Goal: Transaction & Acquisition: Purchase product/service

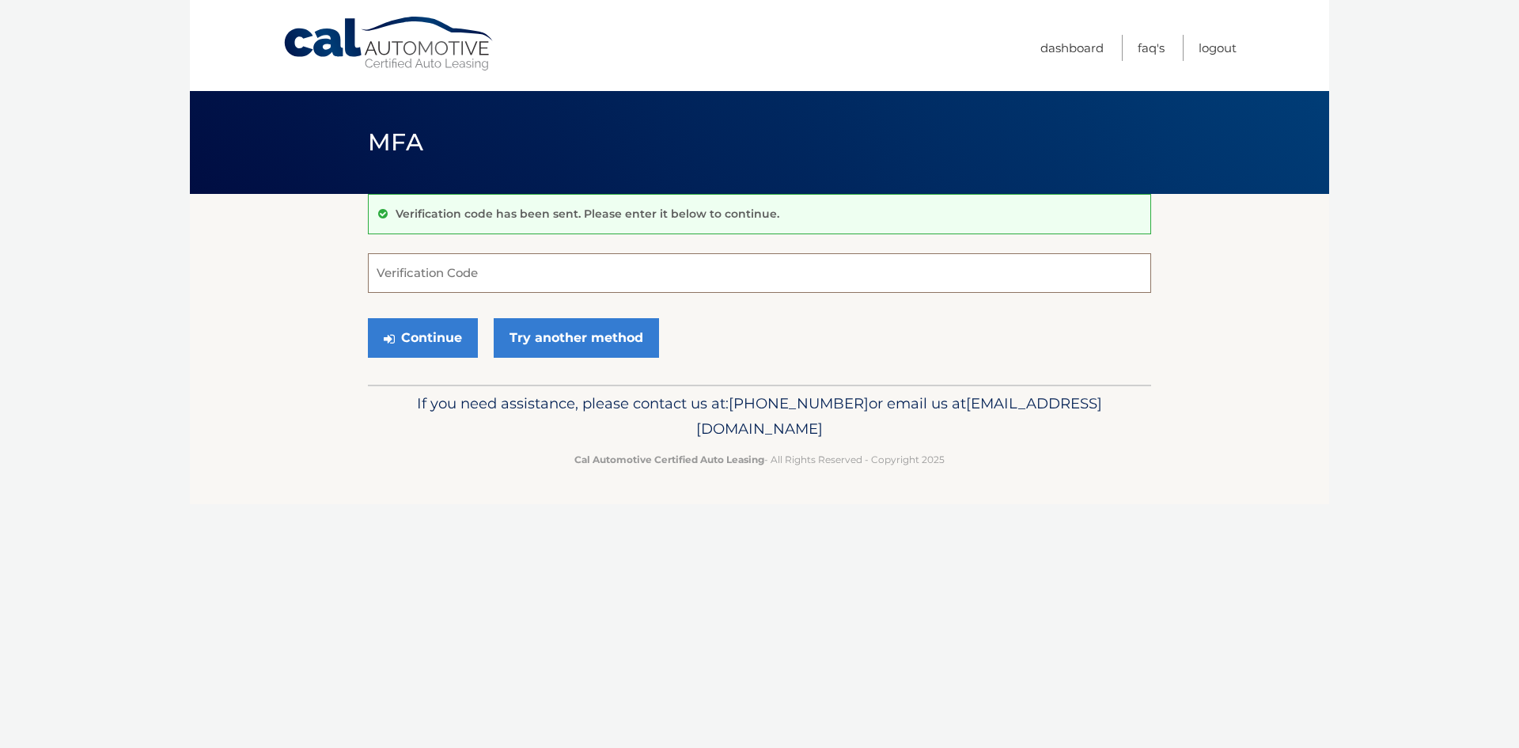
click at [554, 281] on input "Verification Code" at bounding box center [759, 273] width 783 height 40
type input "992177"
click at [461, 358] on button "Continue" at bounding box center [423, 338] width 110 height 40
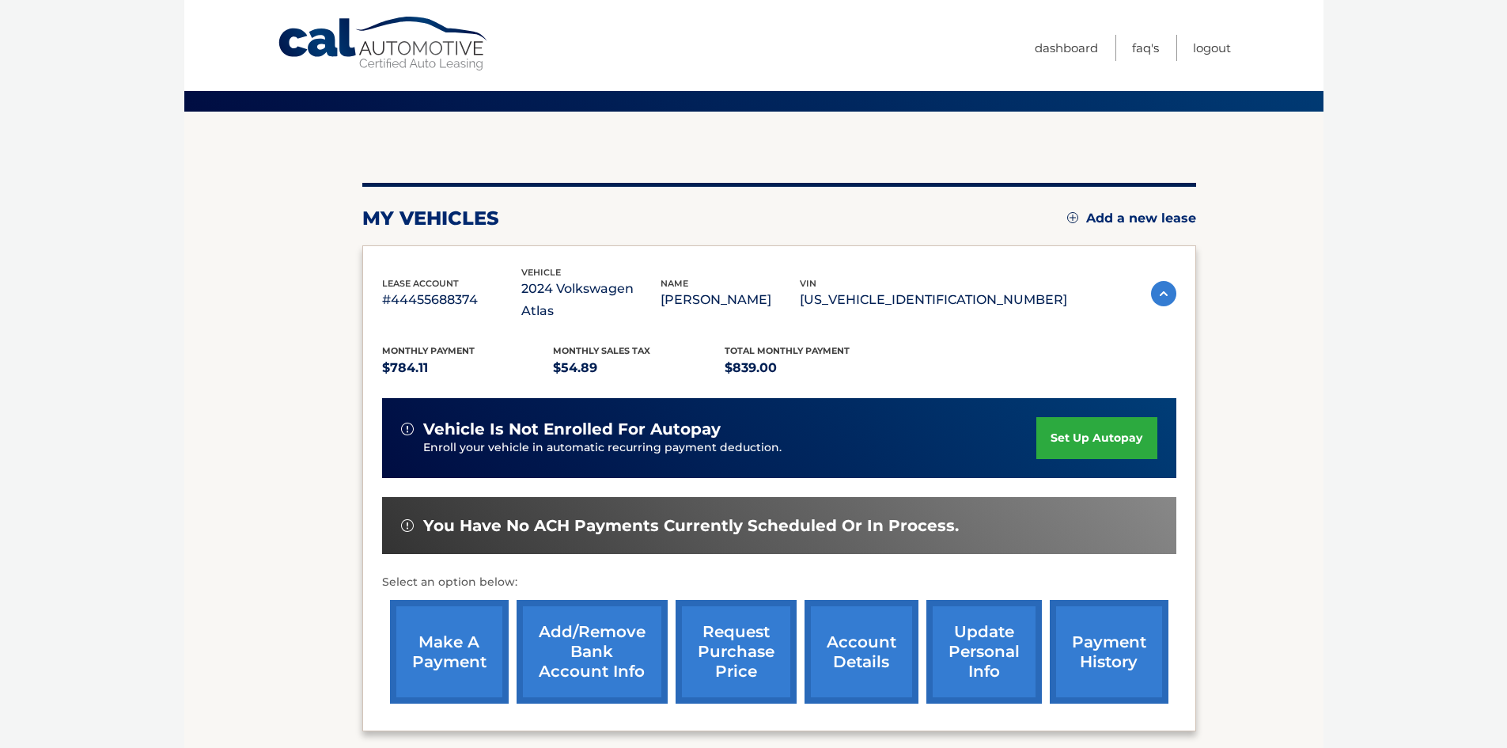
scroll to position [158, 0]
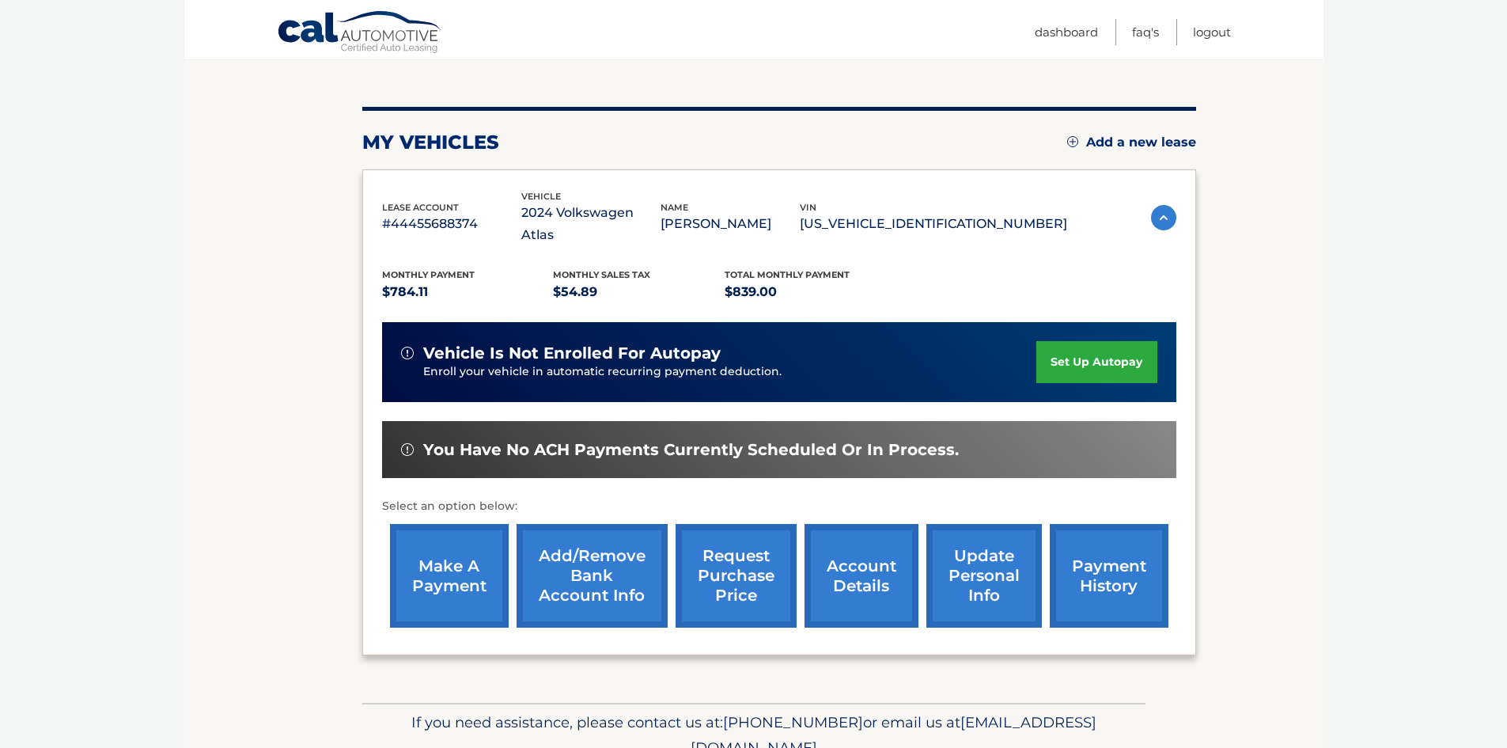
click at [441, 592] on link "make a payment" at bounding box center [449, 576] width 119 height 104
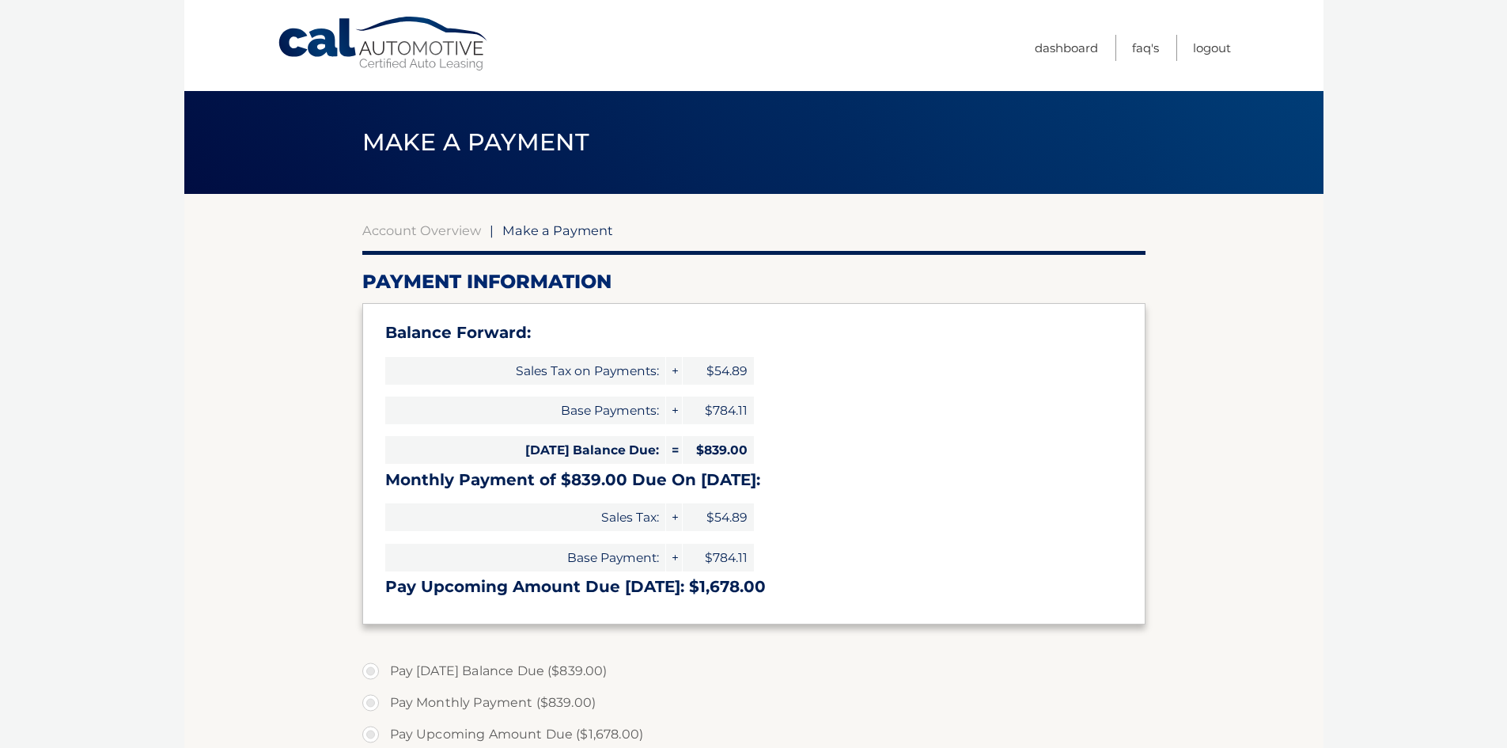
select select "MTFhNDJjYjctMWFiMi00ODVkLTgzODYtNzU3ZmIwYzJkODAz"
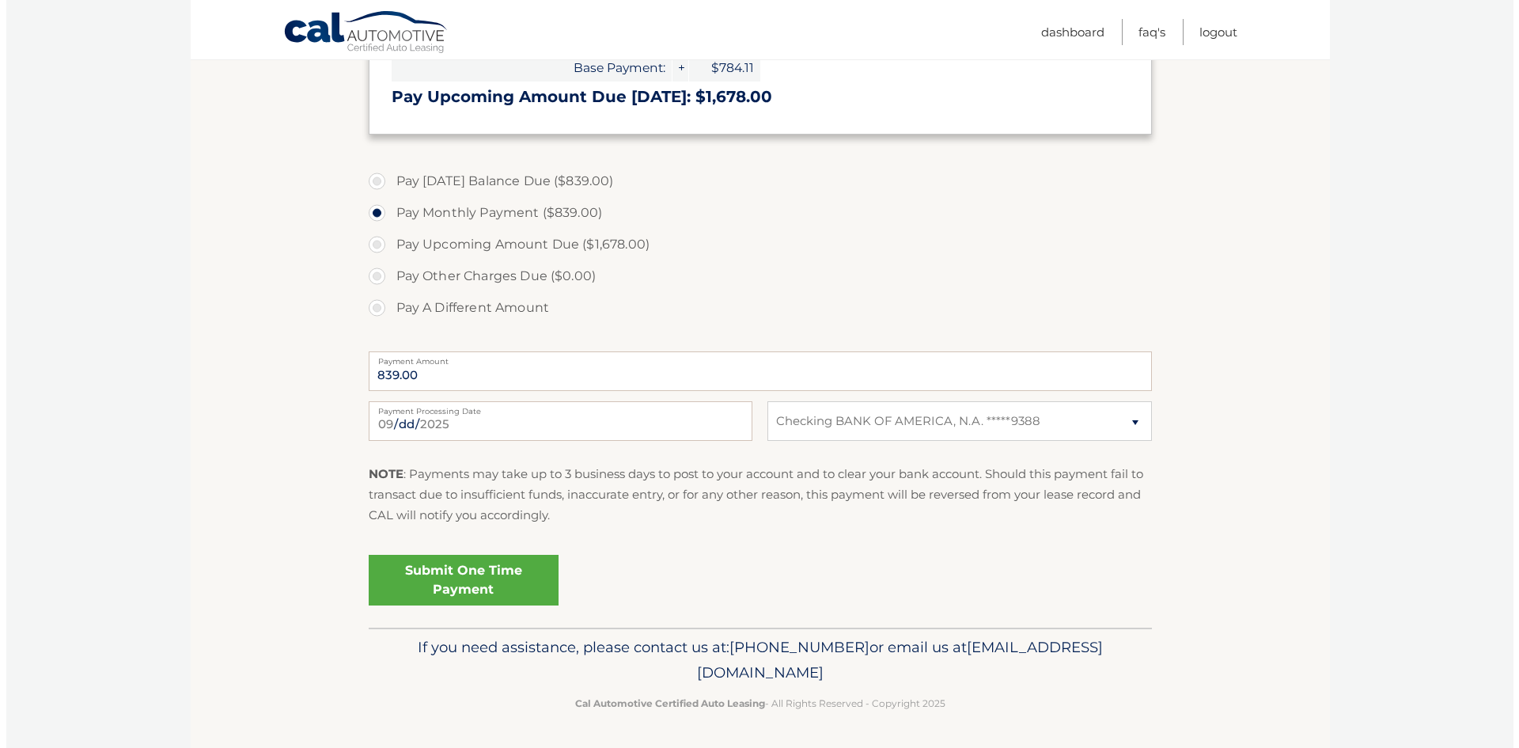
scroll to position [554, 0]
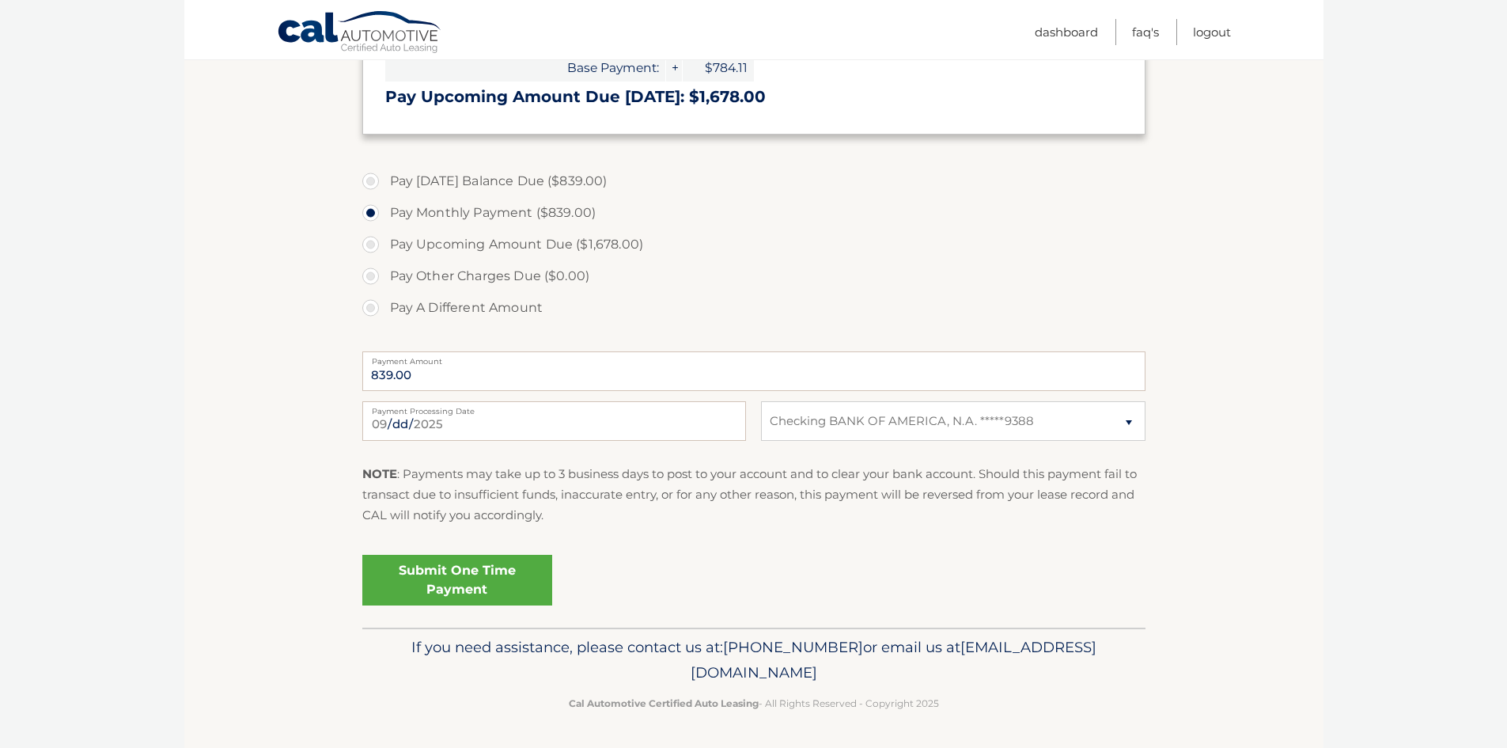
click at [488, 605] on link "Submit One Time Payment" at bounding box center [457, 580] width 190 height 51
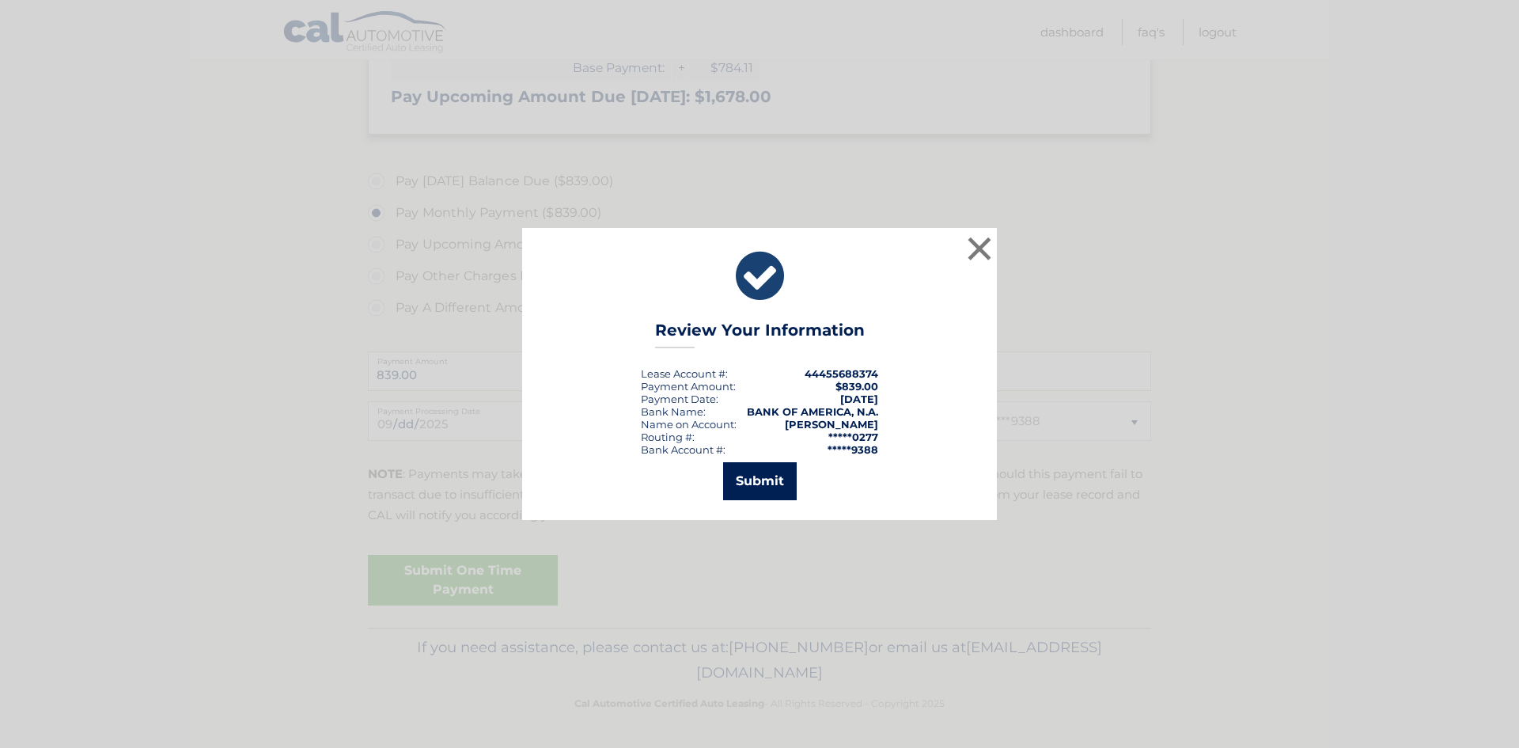
click at [771, 479] on button "Submit" at bounding box center [760, 481] width 74 height 38
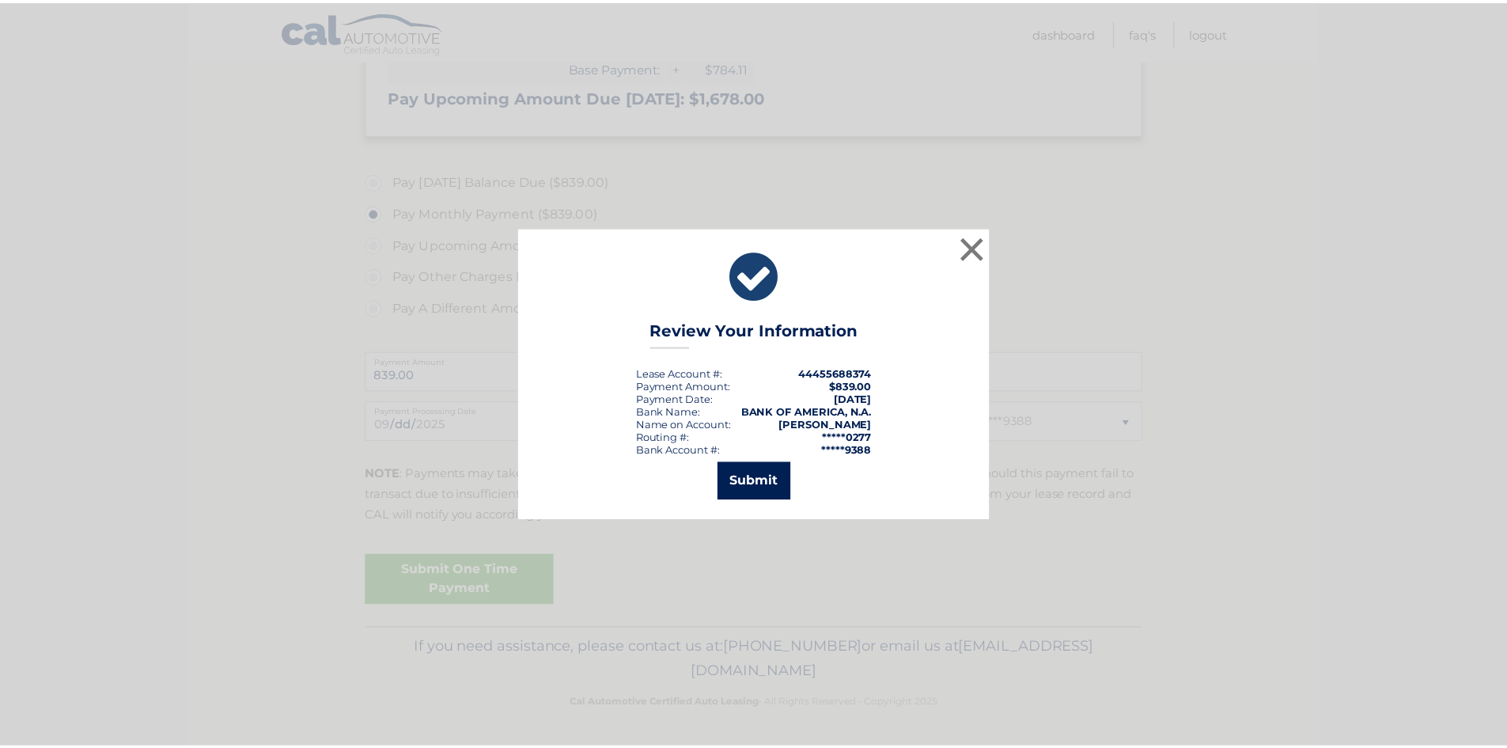
scroll to position [521, 0]
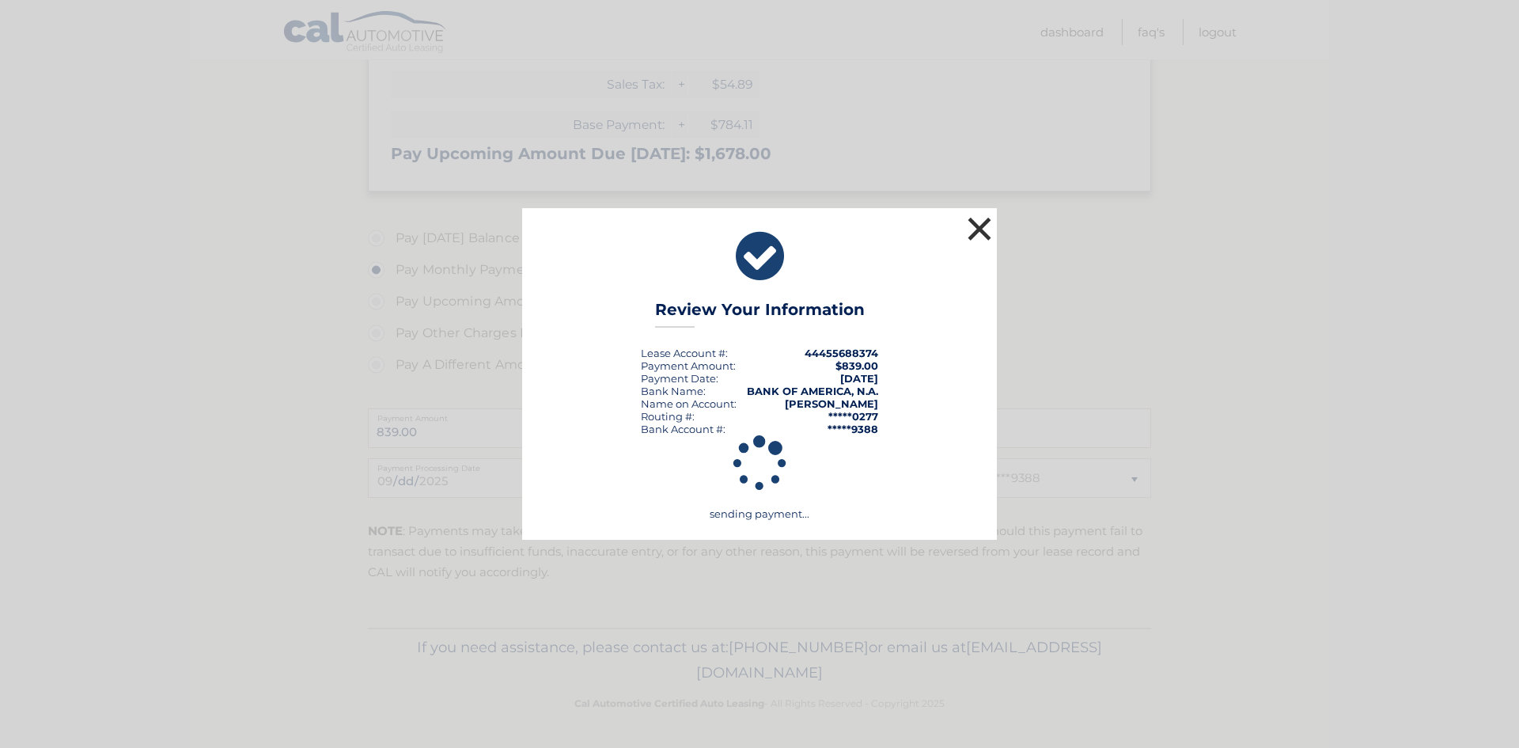
click at [985, 221] on button "×" at bounding box center [979, 229] width 32 height 32
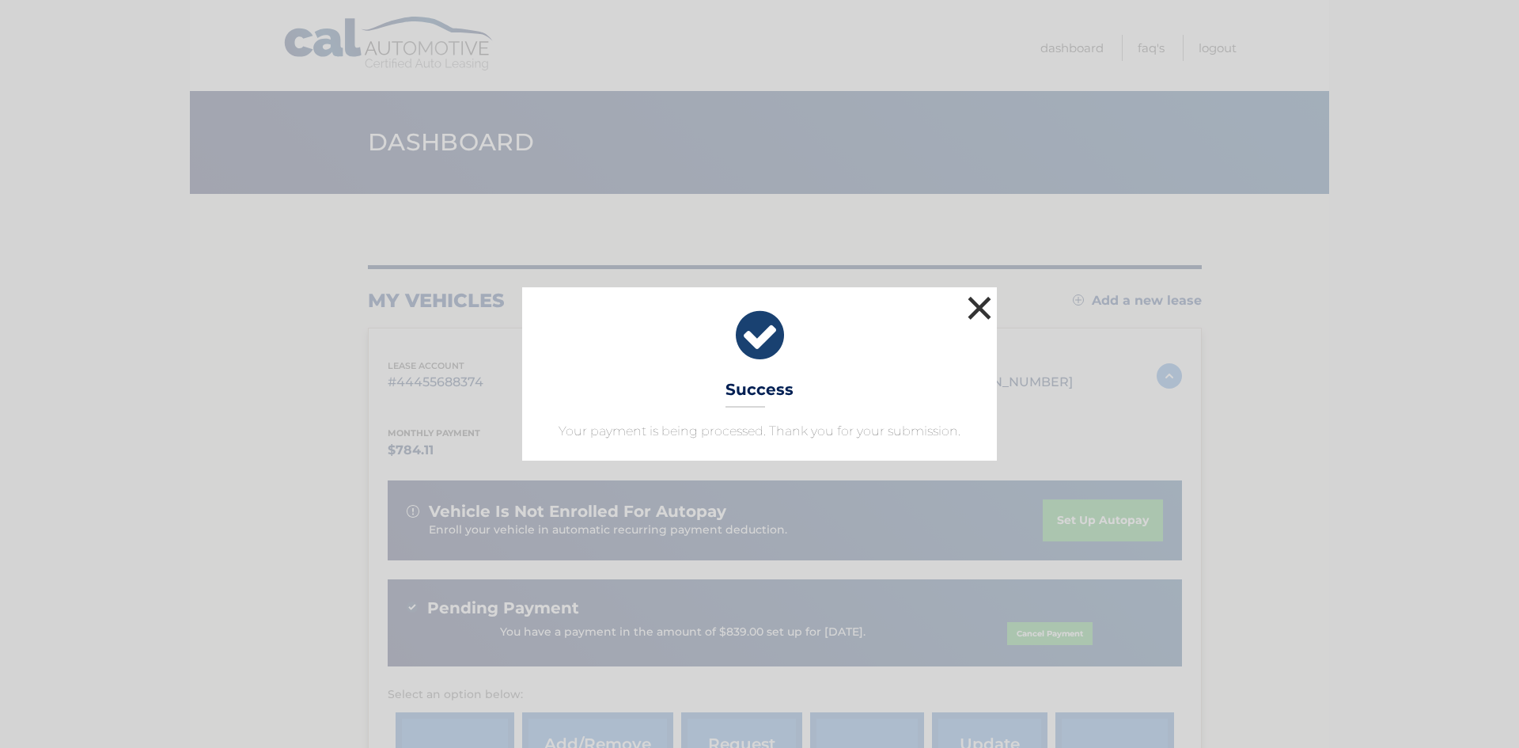
click at [977, 292] on button "×" at bounding box center [979, 308] width 32 height 32
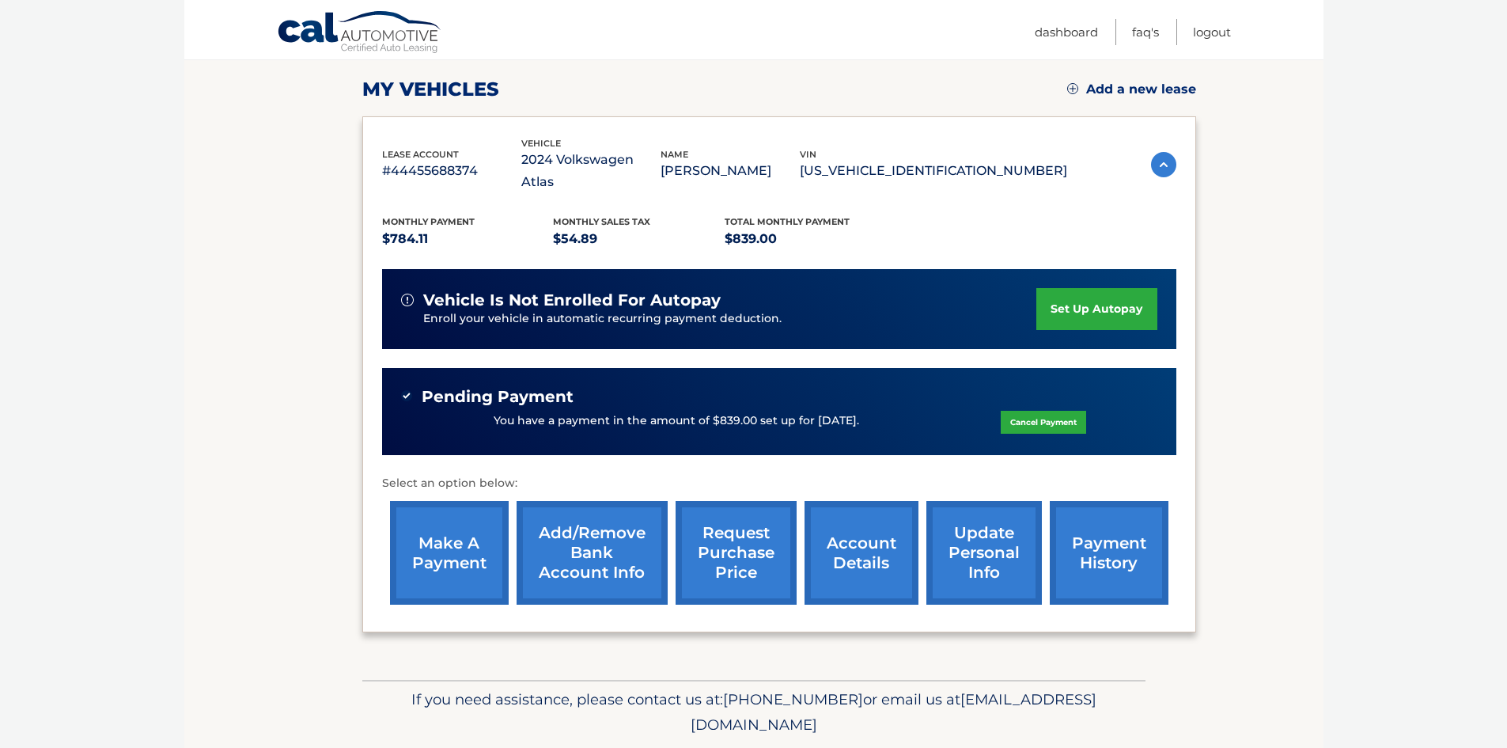
scroll to position [248, 0]
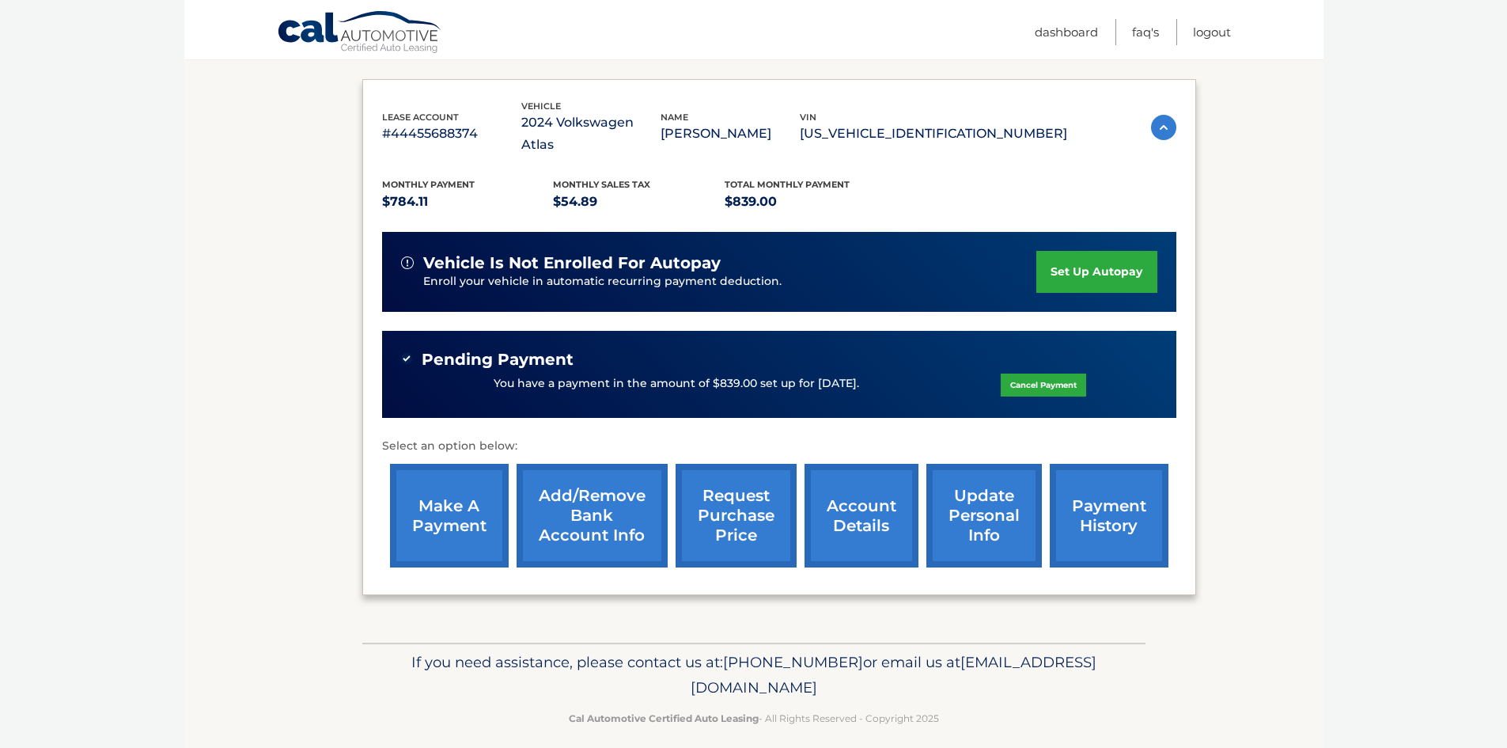
click at [460, 471] on link "make a payment" at bounding box center [449, 516] width 119 height 104
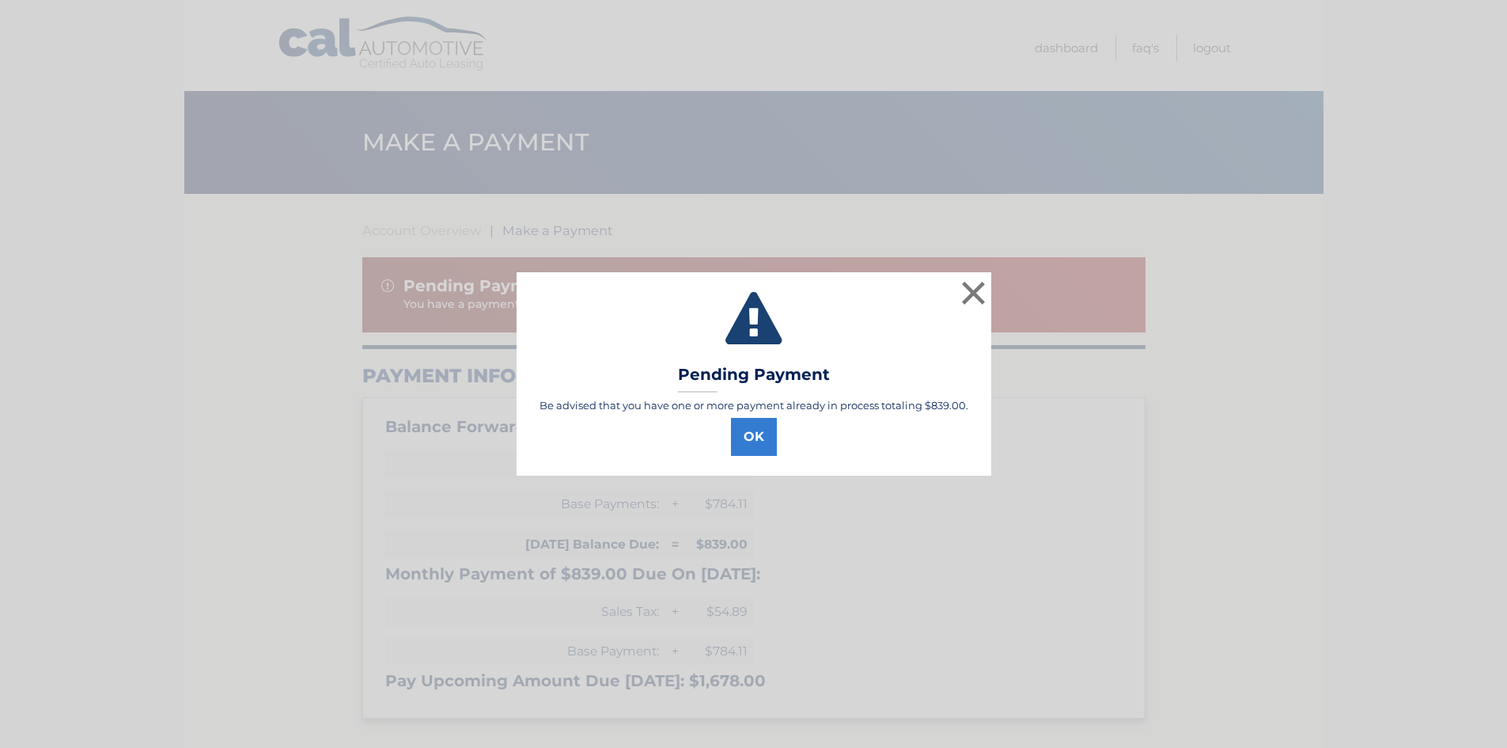
select select "MTFhNDJjYjctMWFiMi00ODVkLTgzODYtNzU3ZmIwYzJkODAz"
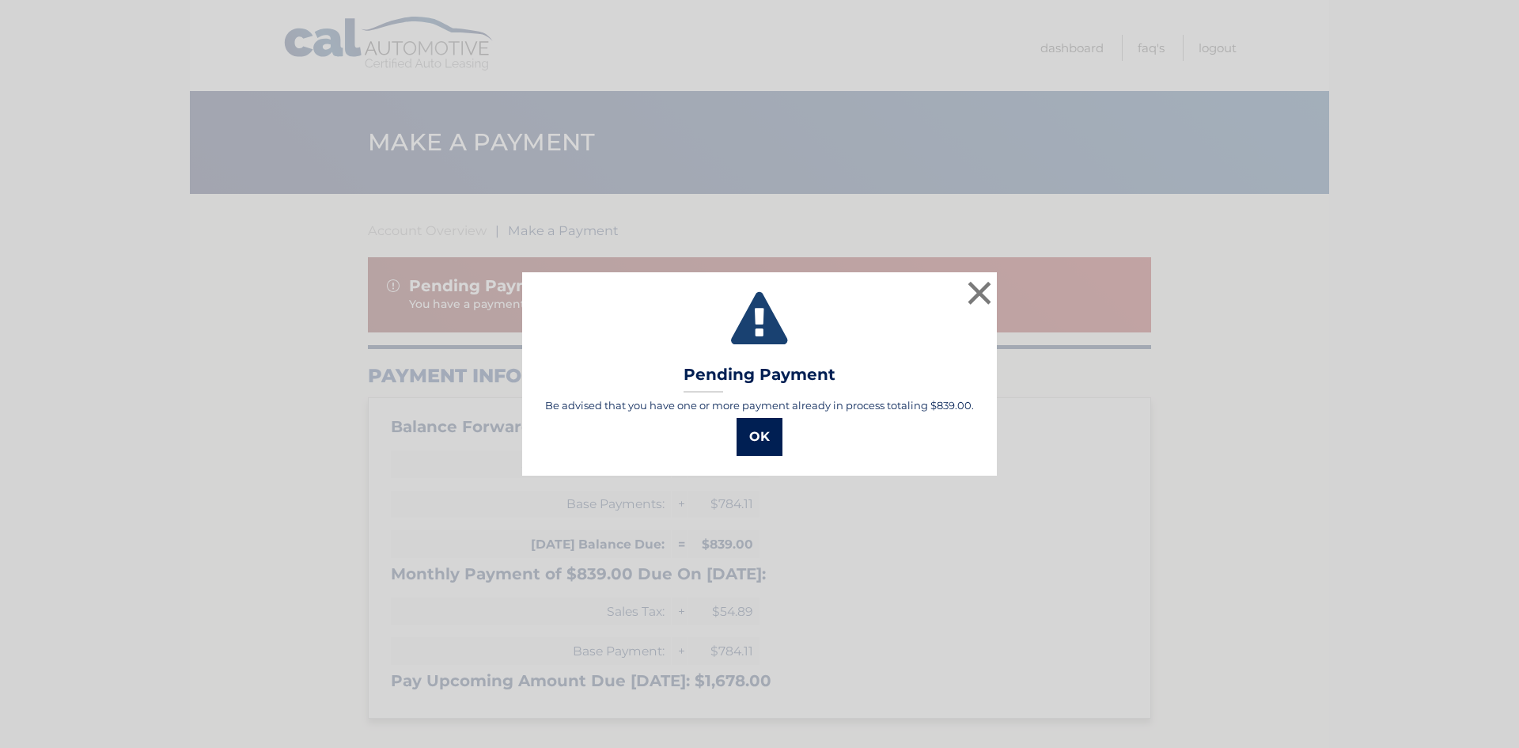
click at [773, 449] on button "OK" at bounding box center [759, 437] width 46 height 38
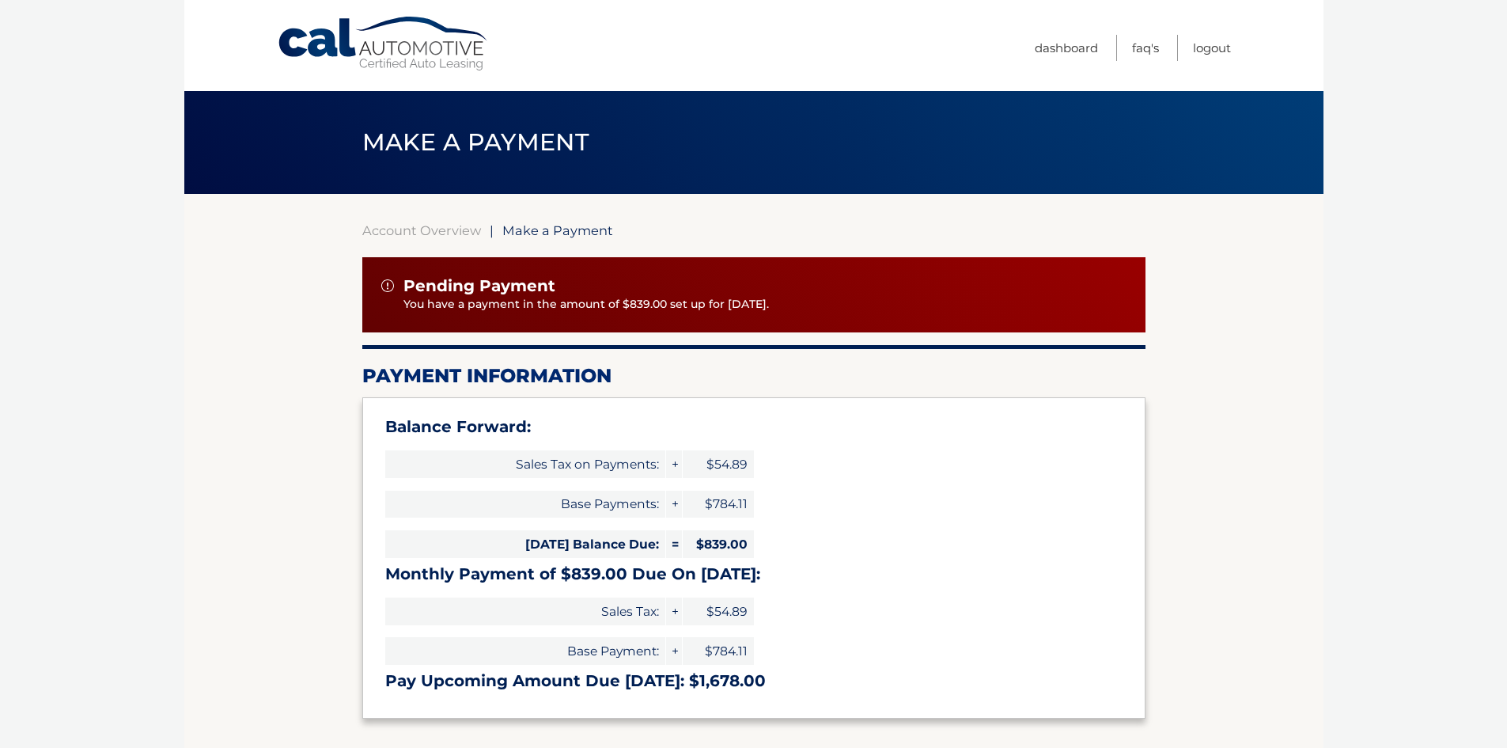
click at [1228, 521] on section "Account Overview | Make a Payment Pending Payment You have a payment in the amo…" at bounding box center [753, 702] width 1139 height 1017
click at [1406, 359] on body "Cal Automotive Menu Dashboard FAQ's Logout |" at bounding box center [753, 374] width 1507 height 748
